Goal: Information Seeking & Learning: Compare options

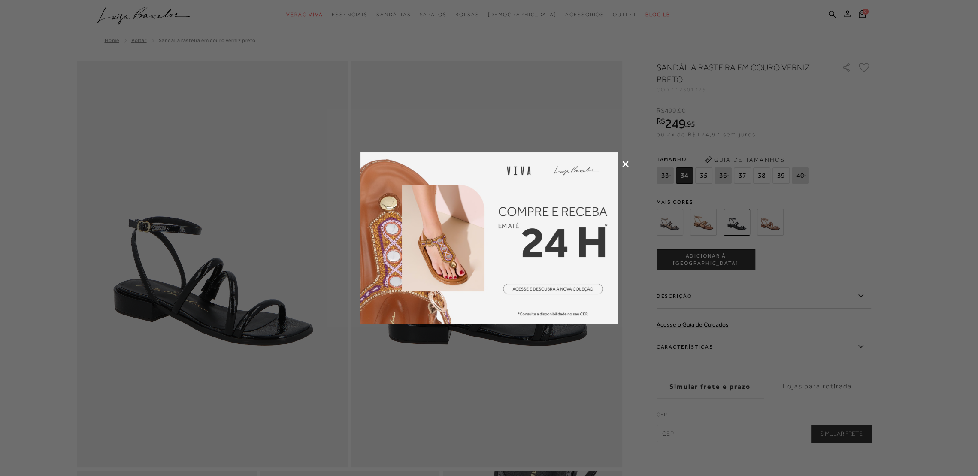
click at [231, 91] on div at bounding box center [489, 238] width 978 height 476
click at [621, 163] on div at bounding box center [489, 238] width 978 height 476
click at [624, 161] on icon at bounding box center [626, 164] width 6 height 6
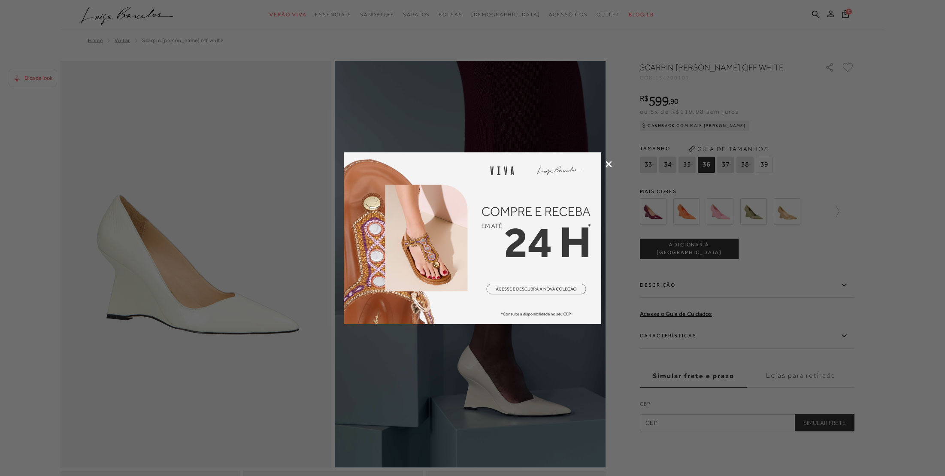
click at [608, 161] on icon at bounding box center [609, 164] width 6 height 6
